Goal: Task Accomplishment & Management: Manage account settings

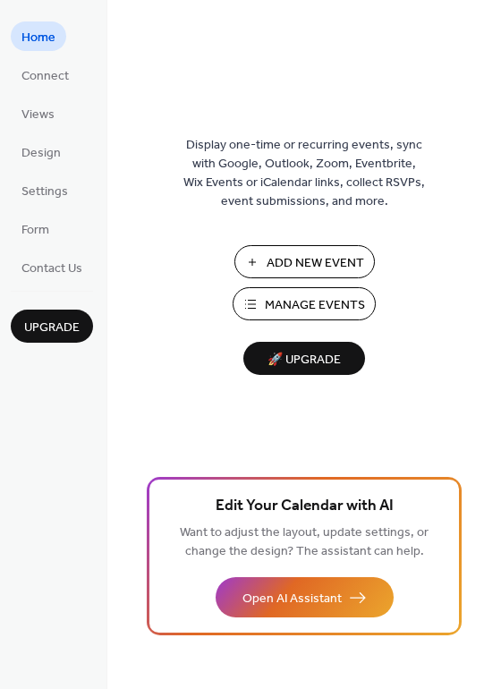
click at [343, 302] on span "Manage Events" at bounding box center [315, 305] width 100 height 19
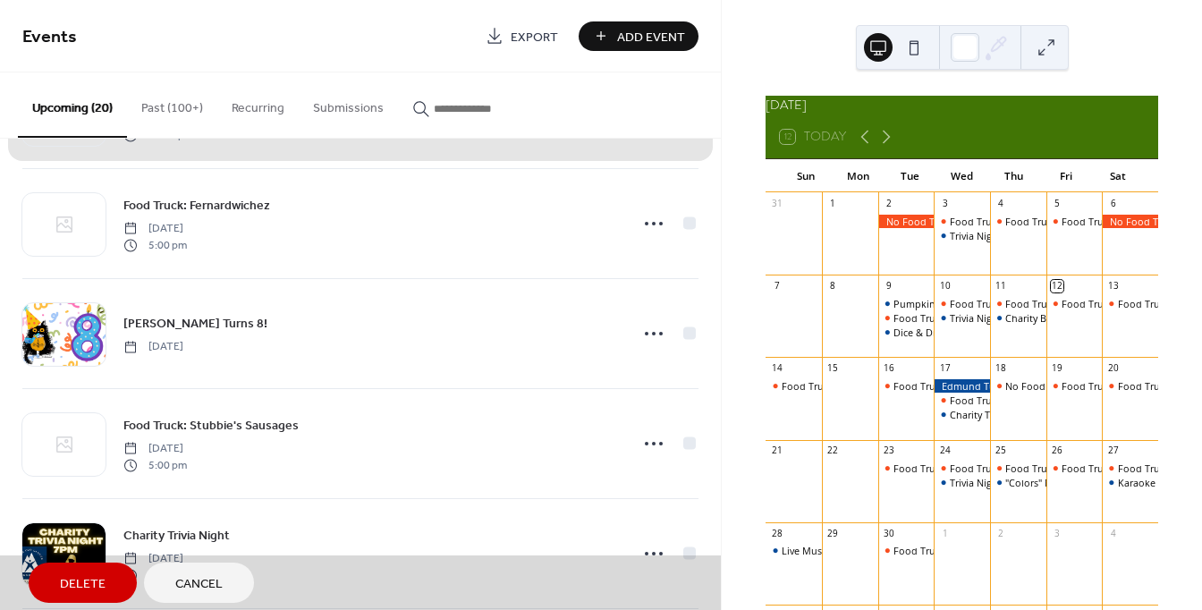
scroll to position [344, 0]
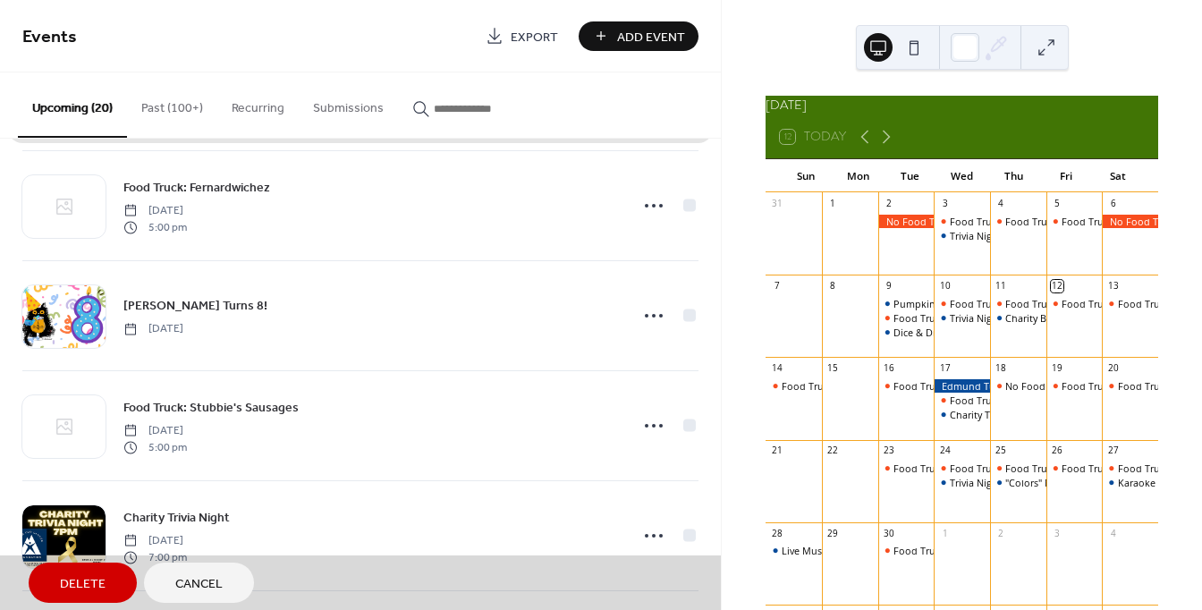
click at [206, 586] on span "Cancel" at bounding box center [198, 584] width 47 height 19
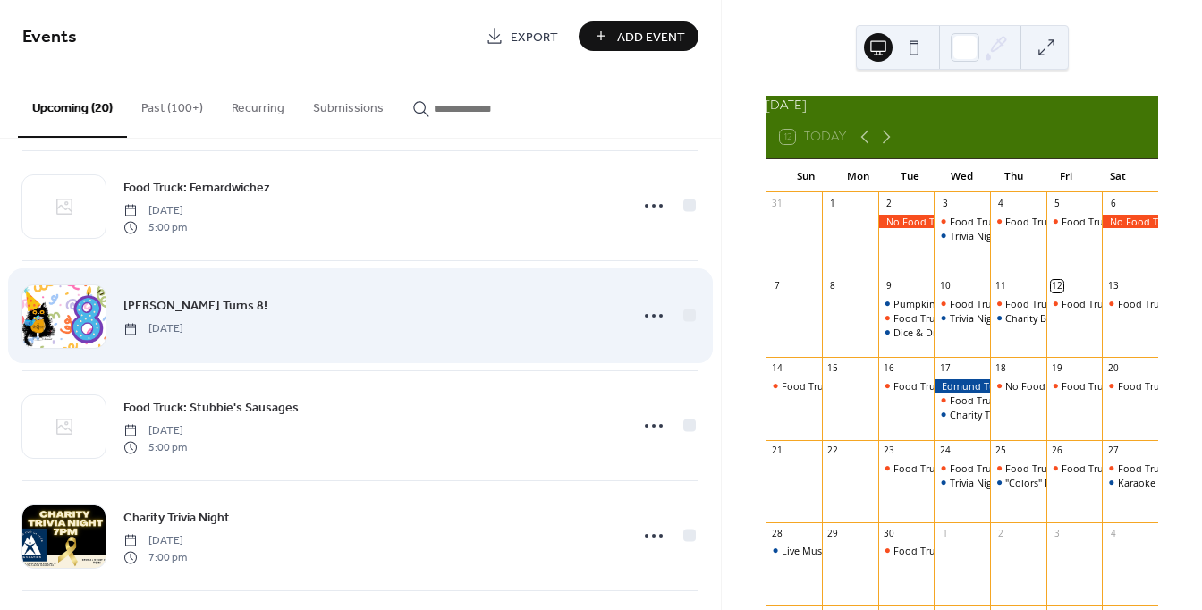
click at [267, 301] on div "Edmund Turns 8! Wednesday, September 17, 2025" at bounding box center [370, 315] width 495 height 40
click at [320, 330] on div "Edmund Turns 8! Wednesday, September 17, 2025" at bounding box center [370, 315] width 495 height 40
click at [649, 316] on icon at bounding box center [654, 316] width 29 height 29
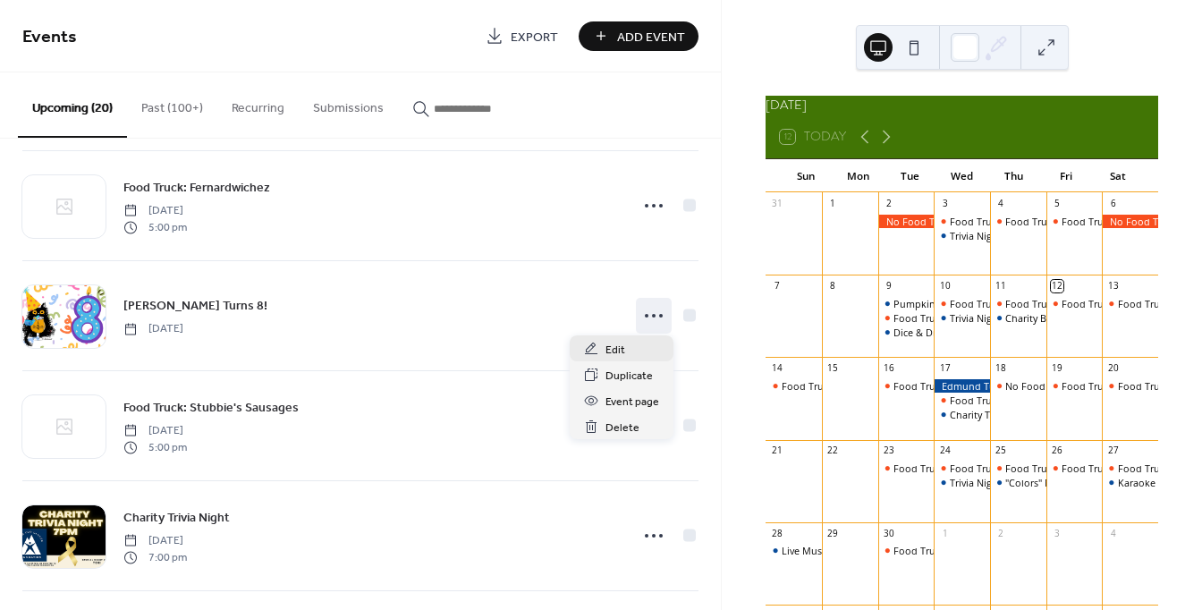
click at [631, 349] on div "Edit" at bounding box center [622, 349] width 104 height 26
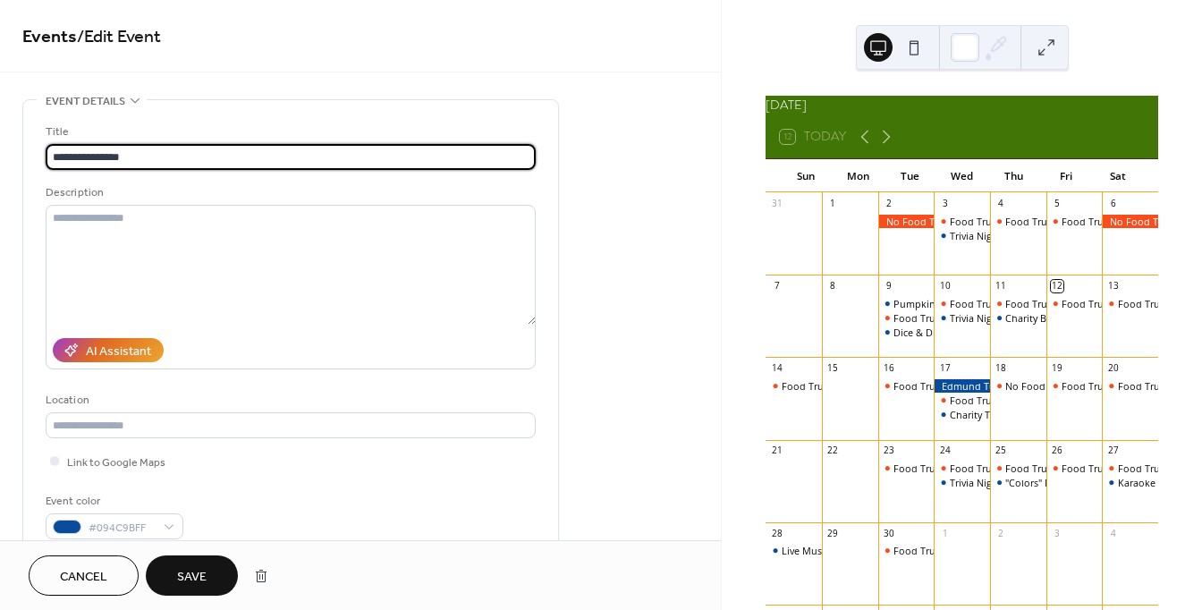
type input "**********"
click at [185, 570] on span "Save" at bounding box center [192, 577] width 30 height 19
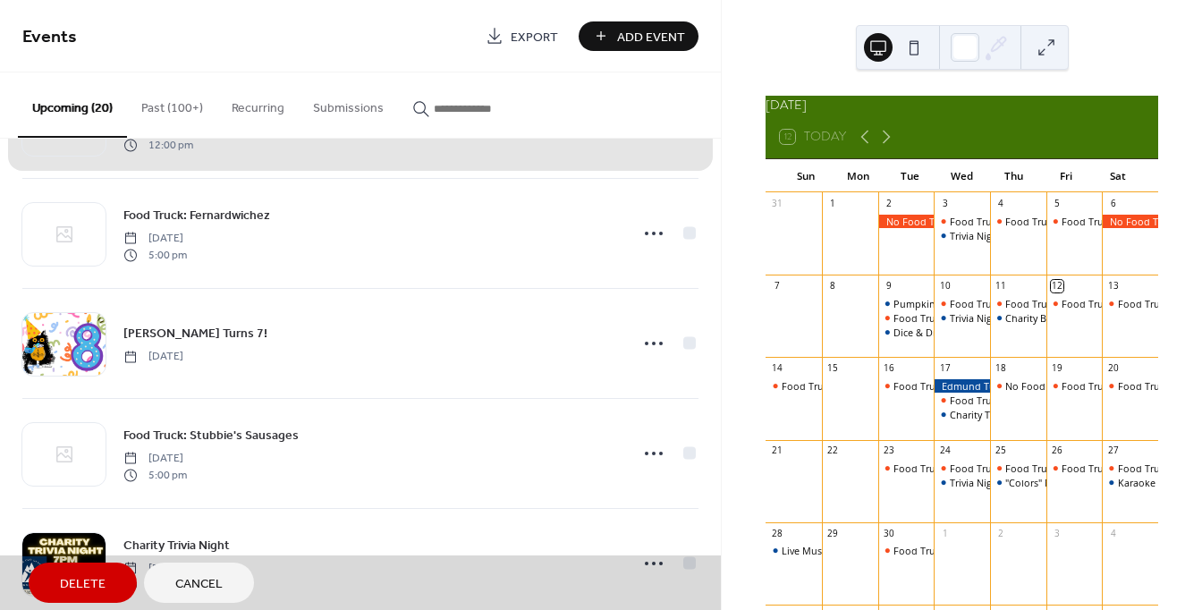
scroll to position [318, 0]
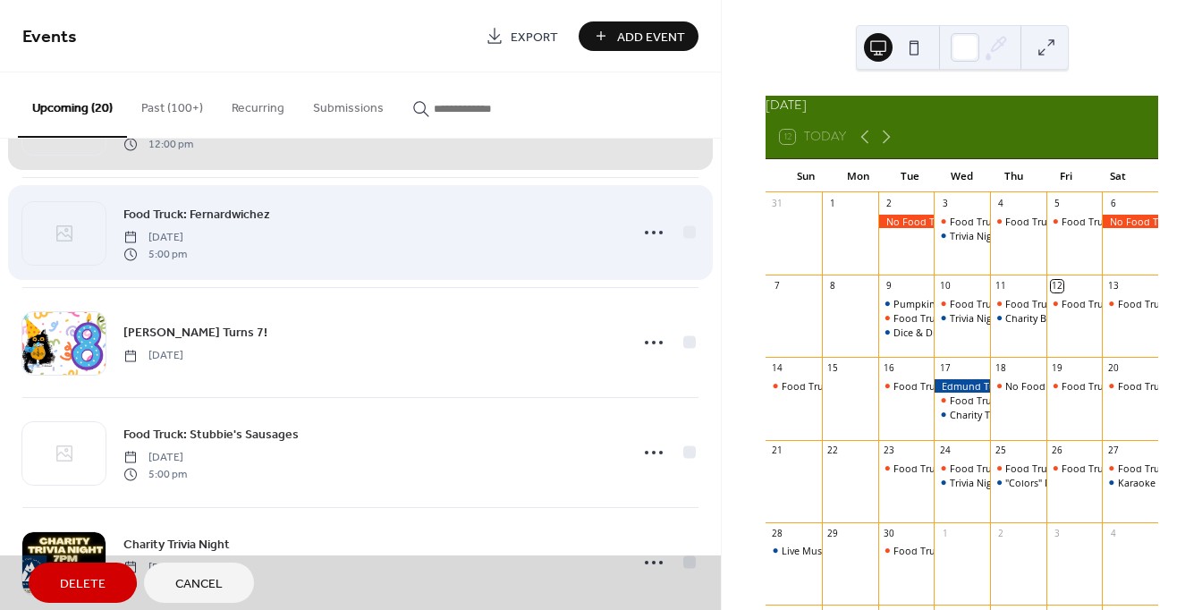
click at [656, 234] on div "Food Truck: Fernardwichez Tuesday, September 16, 2025 5:00 pm" at bounding box center [360, 232] width 676 height 110
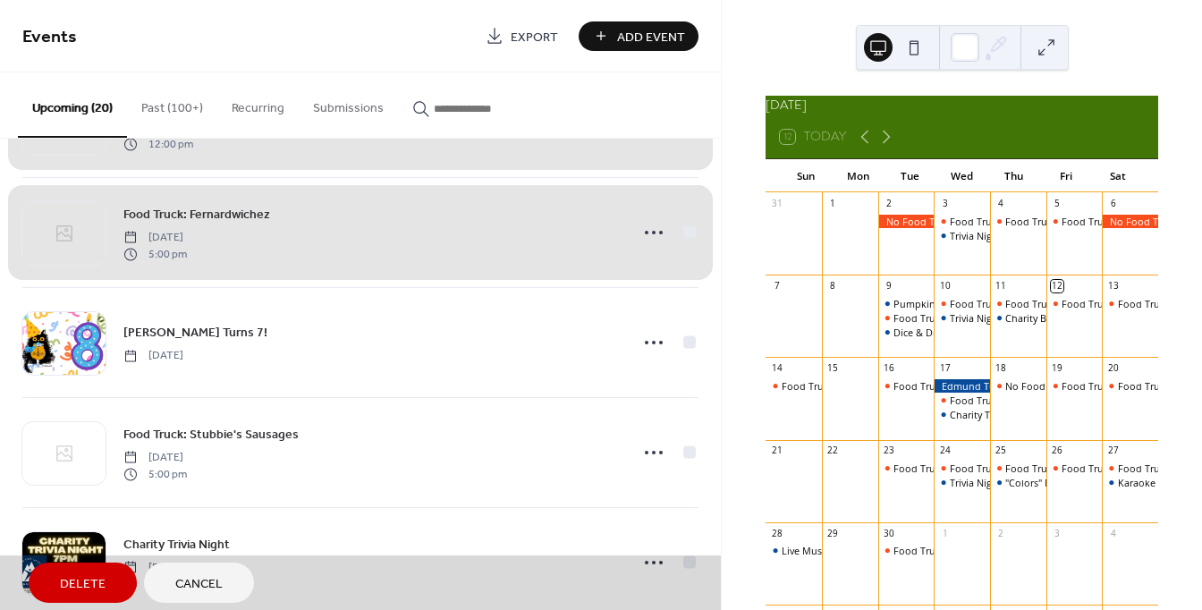
click at [663, 230] on div "Food Truck: Fernardwichez Tuesday, September 16, 2025 5:00 pm" at bounding box center [360, 232] width 676 height 110
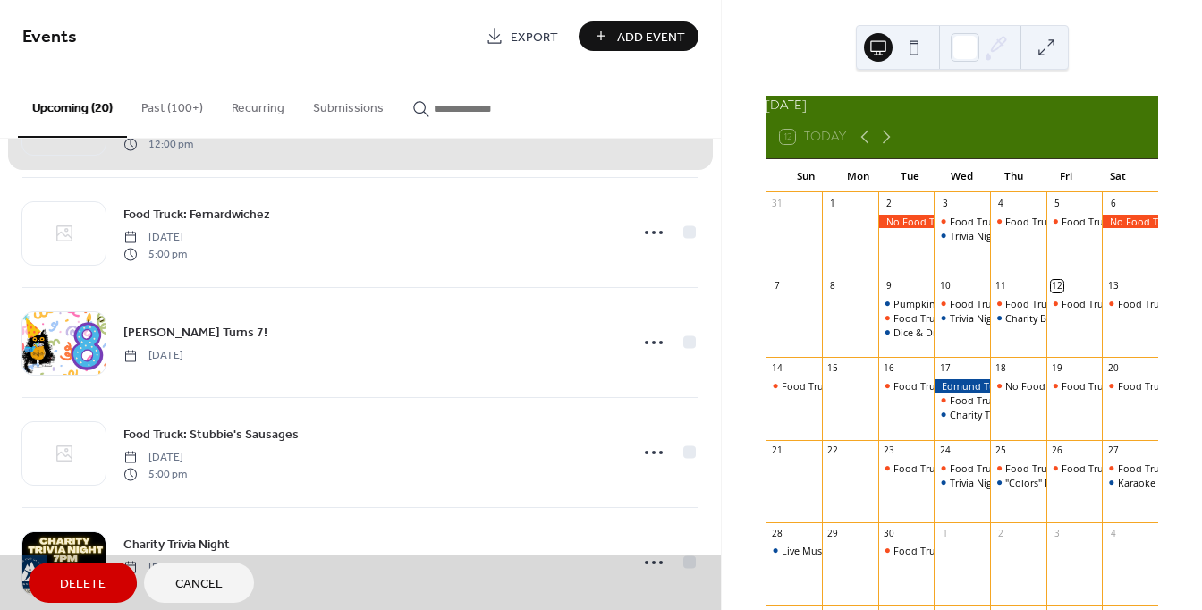
click at [200, 588] on span "Cancel" at bounding box center [198, 584] width 47 height 19
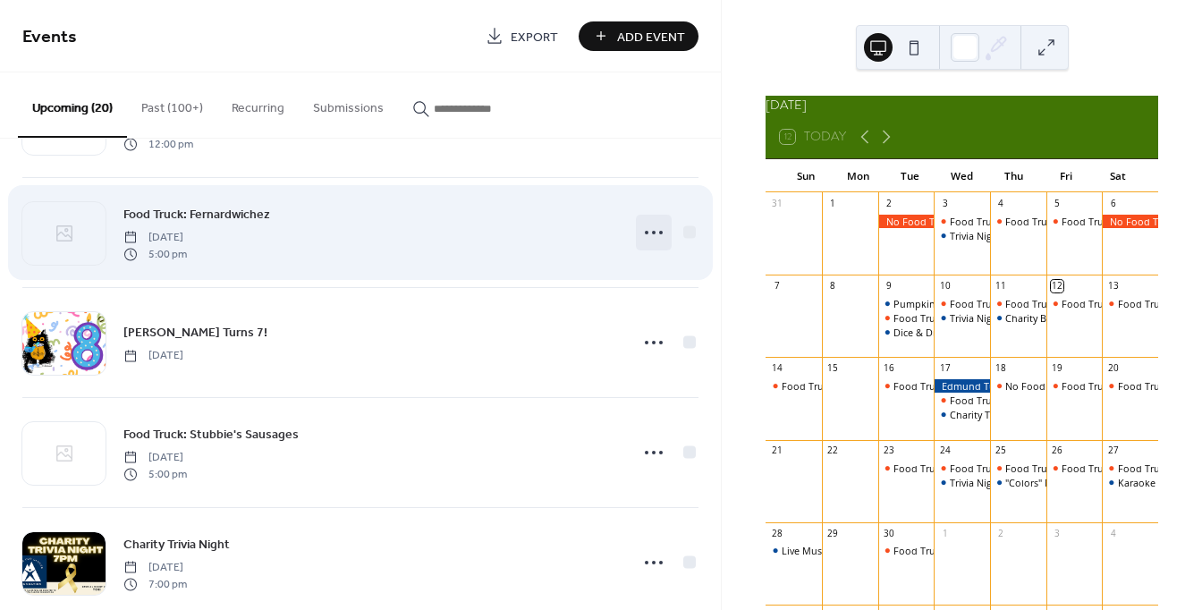
click at [654, 235] on icon at bounding box center [654, 232] width 29 height 29
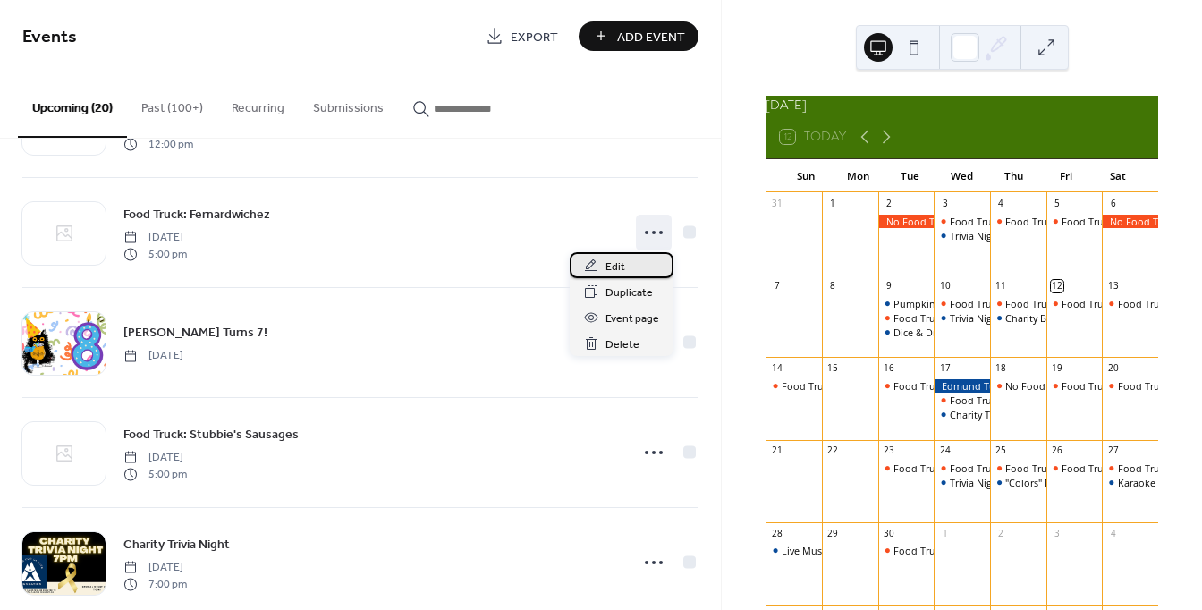
click at [627, 268] on div "Edit" at bounding box center [622, 265] width 104 height 26
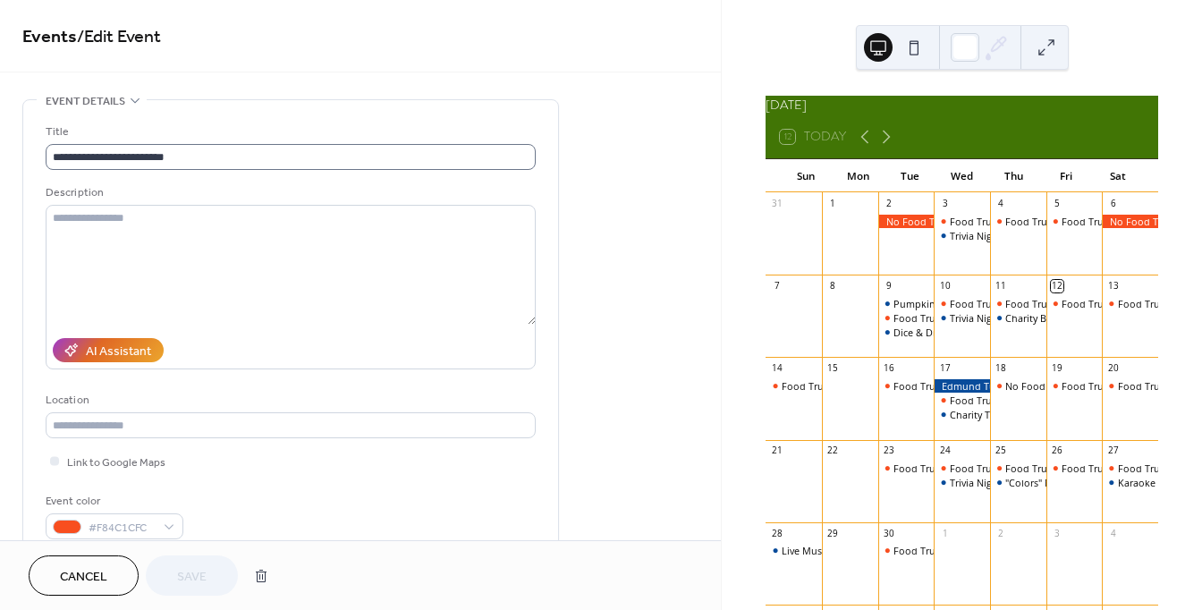
drag, startPoint x: 218, startPoint y: 141, endPoint x: 84, endPoint y: 145, distance: 134.3
click at [84, 145] on div "**********" at bounding box center [291, 146] width 490 height 47
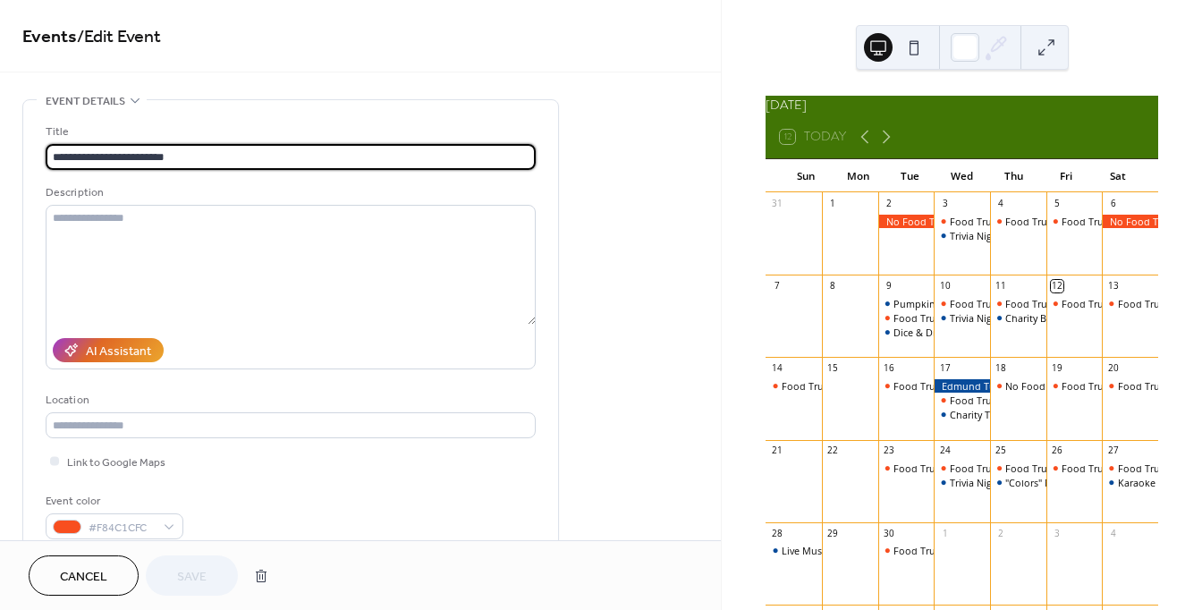
drag, startPoint x: 185, startPoint y: 152, endPoint x: 8, endPoint y: 144, distance: 177.3
click at [46, 144] on input "**********" at bounding box center [291, 157] width 490 height 26
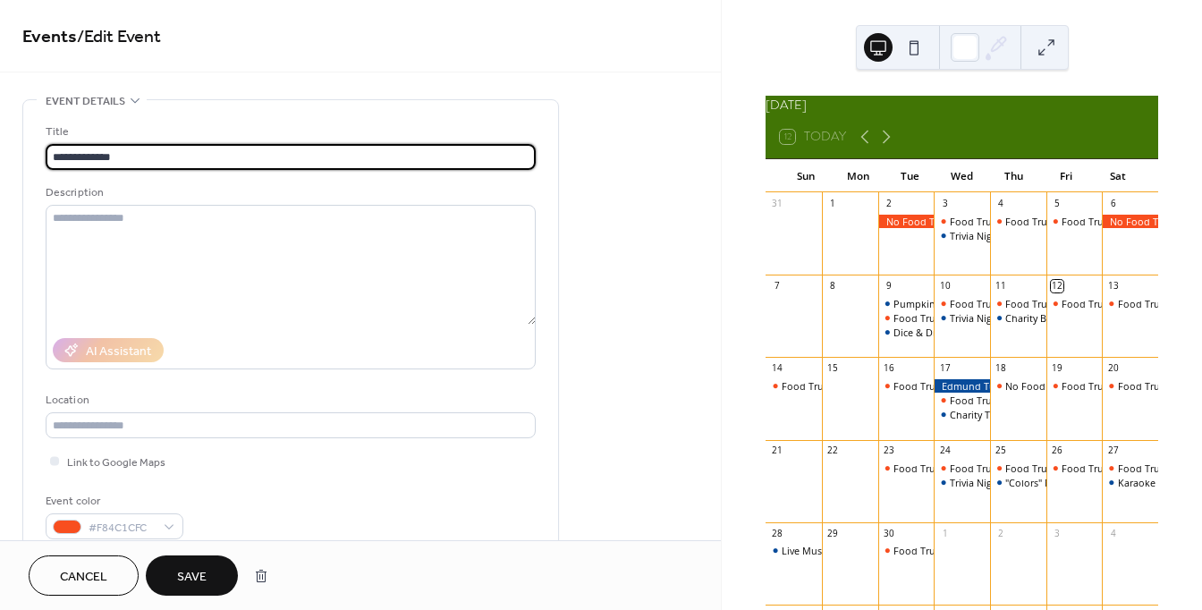
type input "**********"
click at [206, 559] on button "Save" at bounding box center [192, 576] width 92 height 40
